Goal: Information Seeking & Learning: Learn about a topic

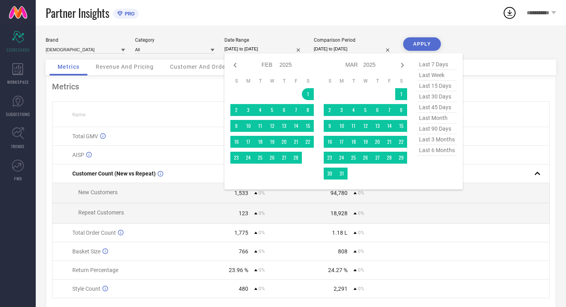
select select "1"
select select "2025"
select select "2"
select select "2025"
click at [441, 100] on span "last 30 days" at bounding box center [437, 96] width 40 height 11
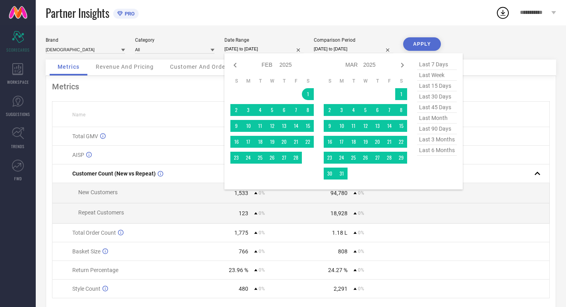
type input "[DATE] to [DATE]"
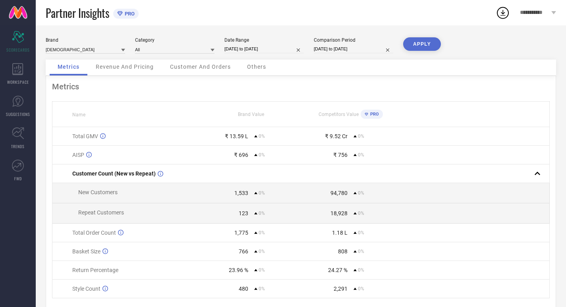
click at [369, 50] on input "[DATE] to [DATE]" at bounding box center [353, 49] width 79 height 8
select select "1"
select select "2025"
select select "2"
select select "2025"
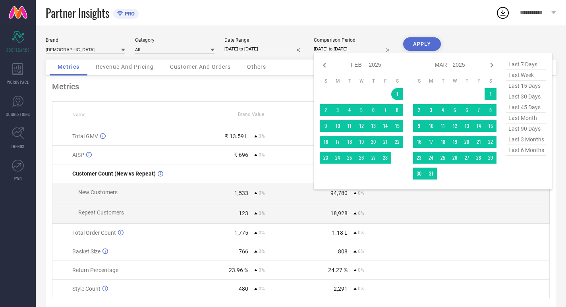
click at [532, 100] on span "last 30 days" at bounding box center [527, 96] width 40 height 11
type input "[DATE] to [DATE]"
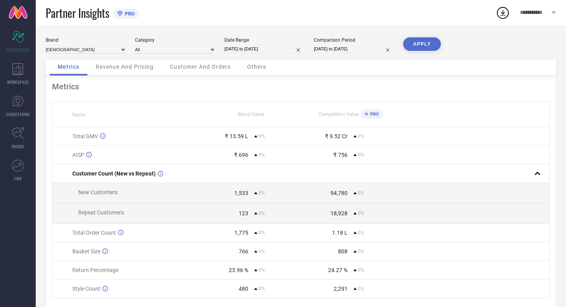
click at [438, 52] on div "APPLY" at bounding box center [422, 48] width 38 height 22
click at [431, 47] on button "APPLY" at bounding box center [422, 44] width 38 height 14
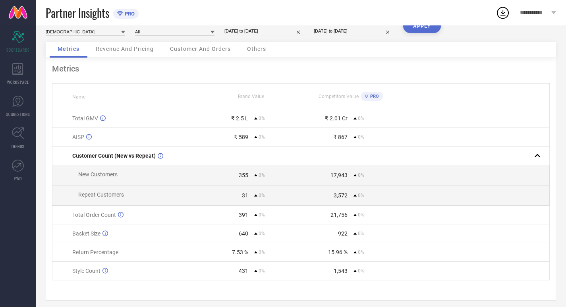
scroll to position [27, 0]
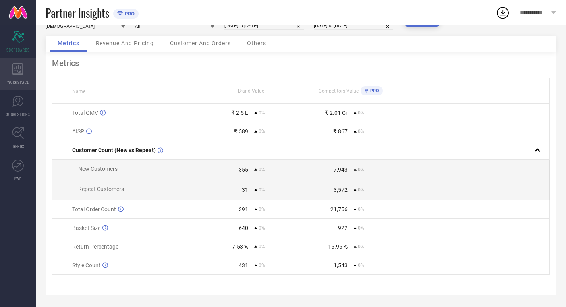
click at [13, 81] on span "WORKSPACE" at bounding box center [18, 82] width 22 height 6
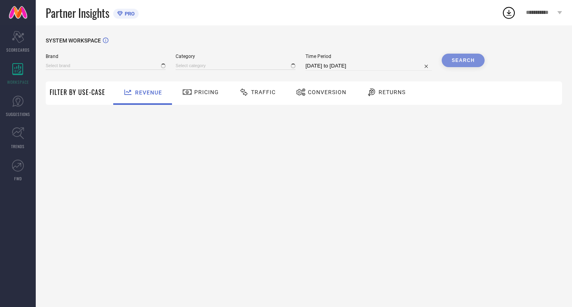
type input "[DEMOGRAPHIC_DATA]"
type input "All"
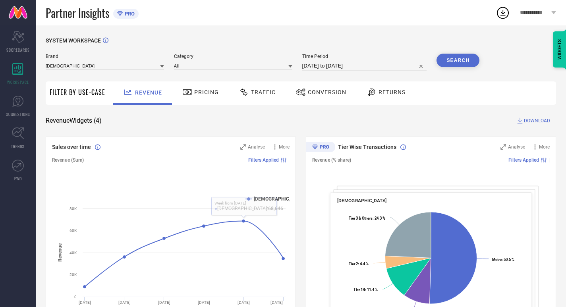
click at [207, 112] on div "SYSTEM WORKSPACE Brand INDIANRANG Category All Time Period [DATE] to [DATE] Sea…" at bounding box center [301, 290] width 511 height 507
click at [202, 102] on div "Pricing" at bounding box center [200, 92] width 56 height 23
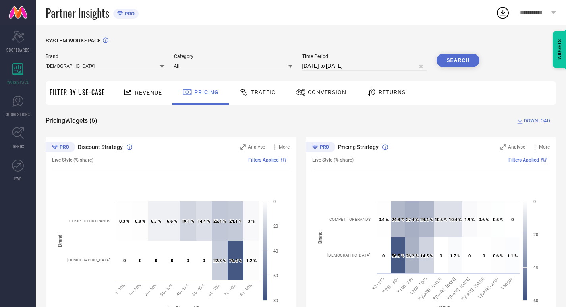
click at [250, 101] on div "Traffic" at bounding box center [257, 92] width 56 height 23
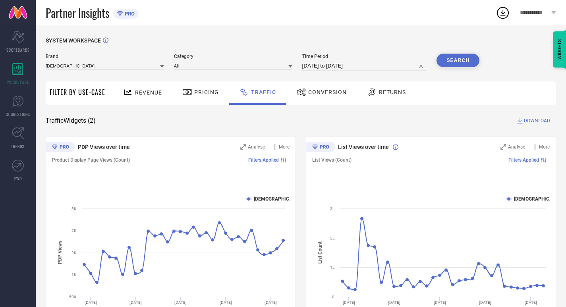
click at [327, 104] on div "Conversion" at bounding box center [322, 92] width 70 height 23
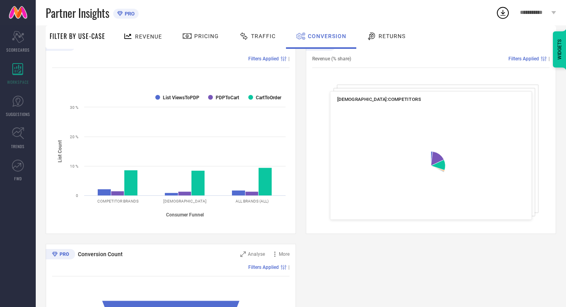
scroll to position [109, 0]
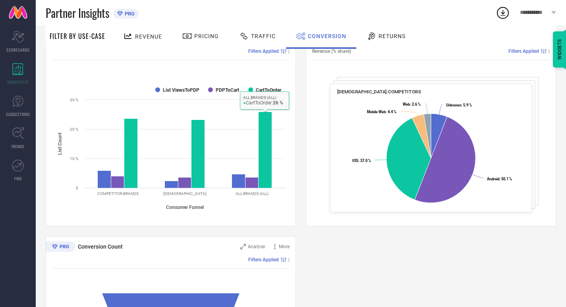
click at [394, 41] on div "Returns" at bounding box center [386, 36] width 43 height 14
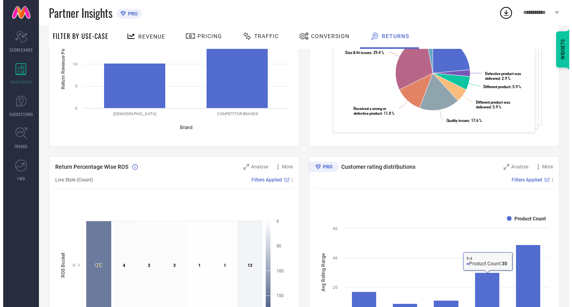
scroll to position [179, 0]
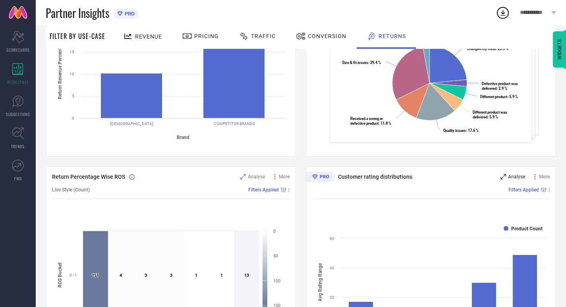
click at [516, 180] on div "Analyse" at bounding box center [513, 177] width 25 height 8
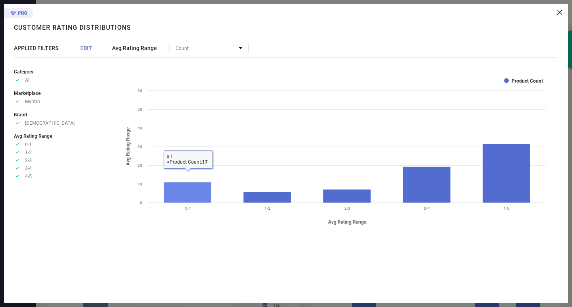
click at [171, 196] on rect at bounding box center [188, 192] width 48 height 21
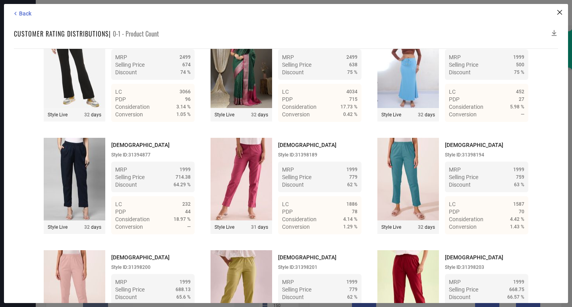
scroll to position [162, 0]
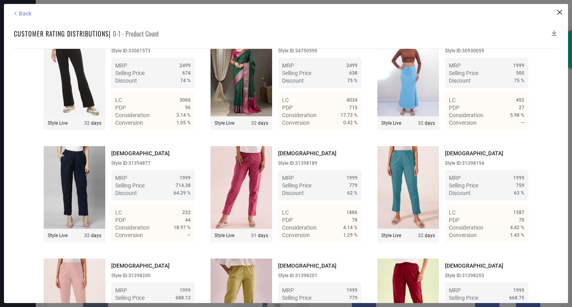
click at [18, 15] on icon at bounding box center [15, 13] width 7 height 7
